Goal: Transaction & Acquisition: Purchase product/service

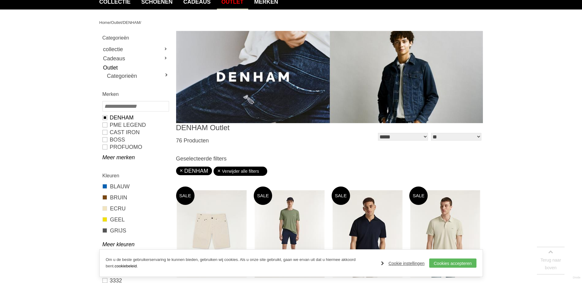
scroll to position [153, 0]
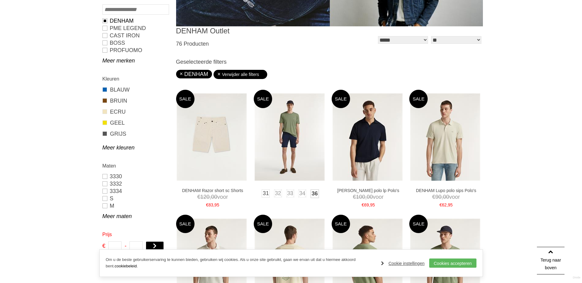
click at [314, 193] on link "36" at bounding box center [314, 194] width 9 height 9
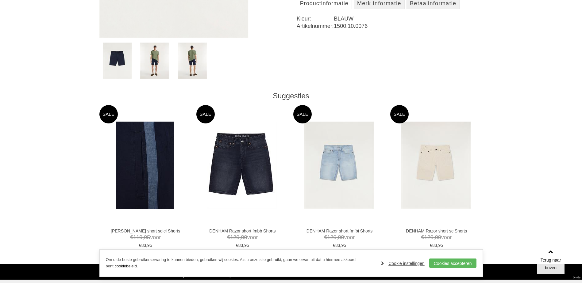
scroll to position [255, 0]
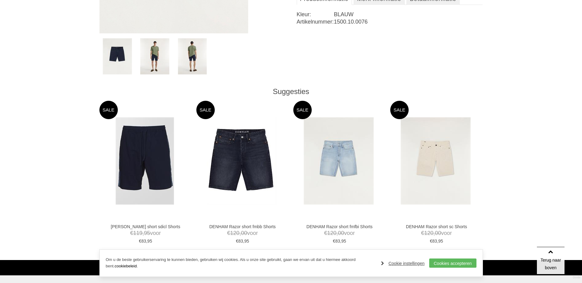
click at [157, 60] on img at bounding box center [154, 56] width 29 height 36
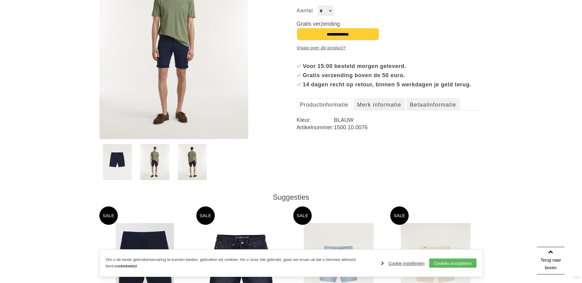
scroll to position [102, 0]
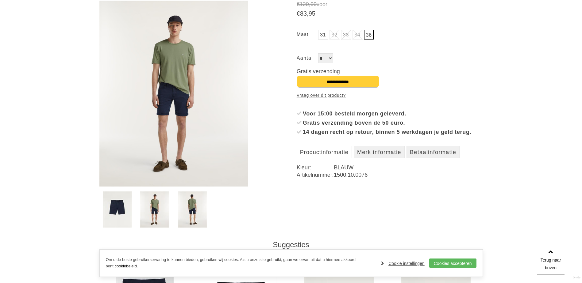
click at [198, 217] on img at bounding box center [192, 210] width 29 height 36
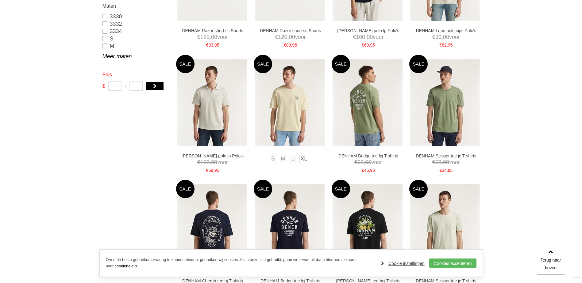
scroll to position [408, 0]
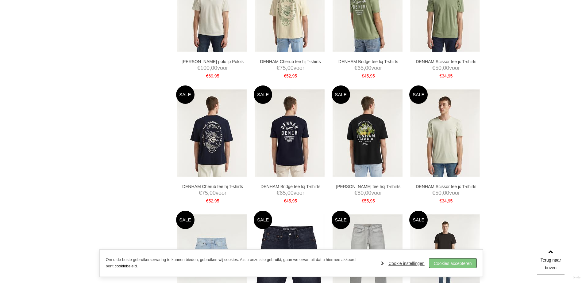
click at [460, 261] on link "Cookies accepteren" at bounding box center [452, 263] width 47 height 9
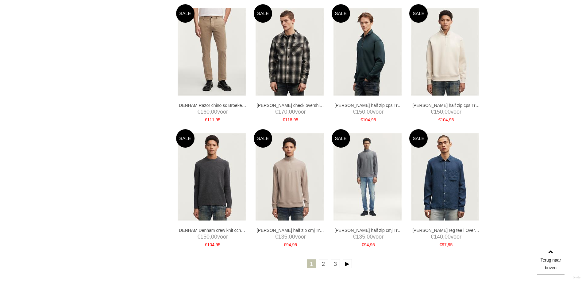
scroll to position [1169, 0]
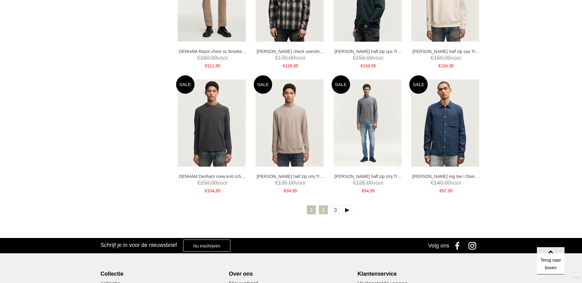
click at [323, 211] on link "2" at bounding box center [323, 209] width 9 height 9
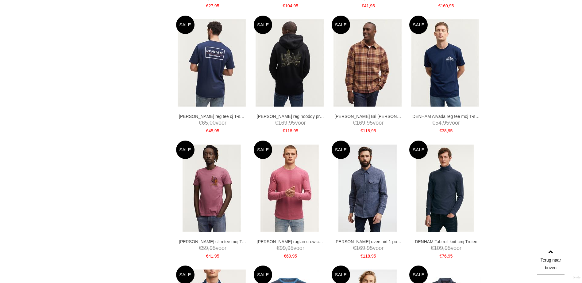
scroll to position [1125, 0]
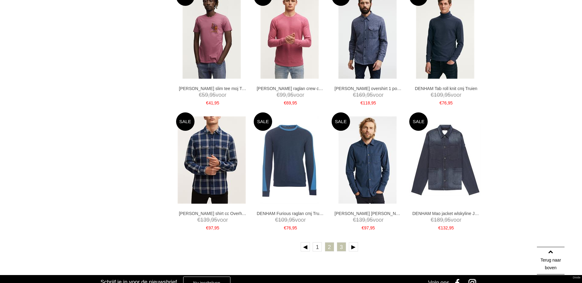
click at [341, 245] on link "3" at bounding box center [341, 247] width 9 height 9
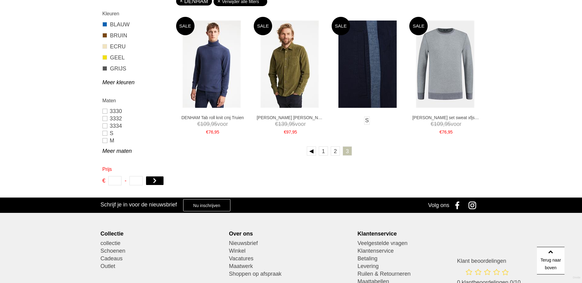
scroll to position [205, 0]
